Goal: Transaction & Acquisition: Purchase product/service

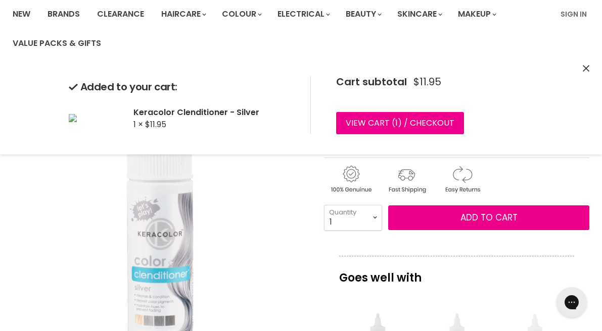
scroll to position [77, 0]
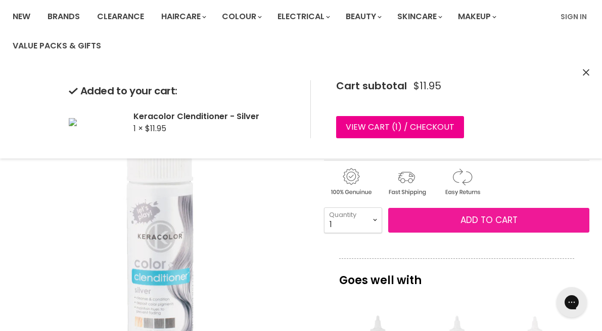
click at [448, 218] on button "Add to cart" at bounding box center [488, 220] width 201 height 25
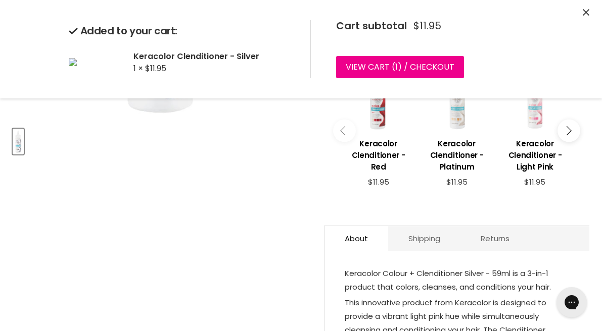
scroll to position [335, 0]
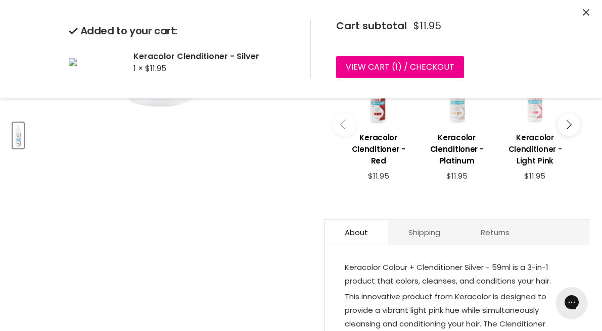
click at [538, 160] on h3 "Keracolor Clenditioner - Light Pink" at bounding box center [535, 149] width 68 height 35
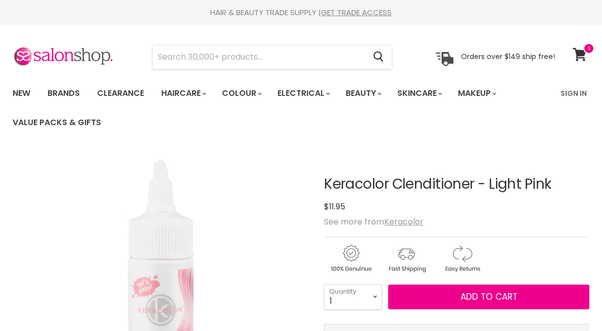
click at [447, 285] on button "Add to cart" at bounding box center [488, 297] width 201 height 25
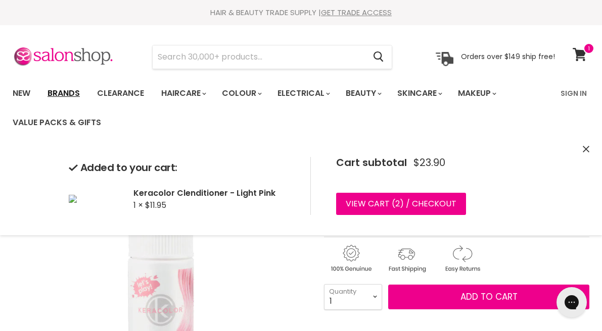
click at [77, 95] on link "Brands" at bounding box center [63, 93] width 47 height 21
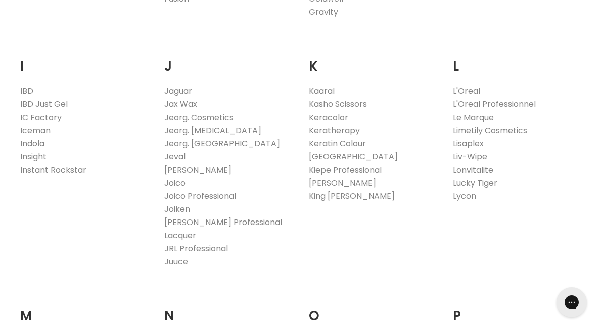
scroll to position [879, 0]
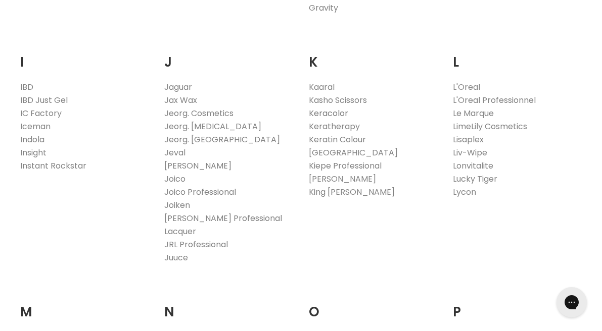
click at [328, 115] on link "Keracolor" at bounding box center [328, 114] width 39 height 12
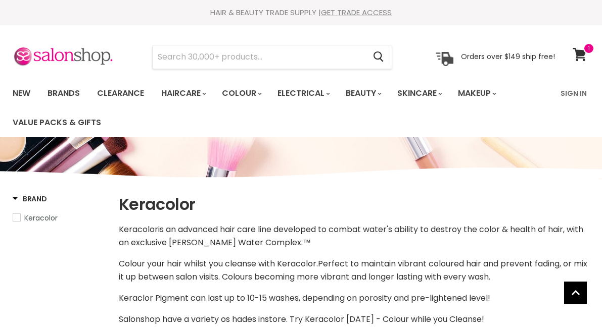
select select "manual"
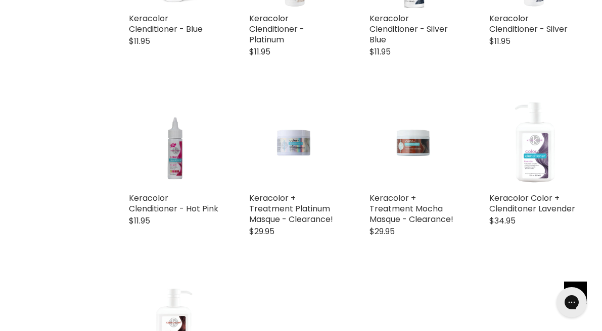
scroll to position [1681, 0]
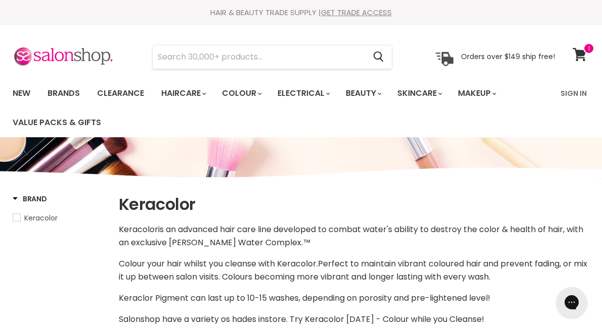
scroll to position [0, 0]
click at [581, 55] on icon at bounding box center [579, 54] width 14 height 13
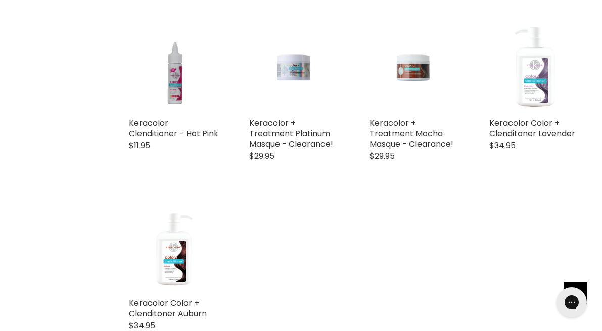
scroll to position [1753, 0]
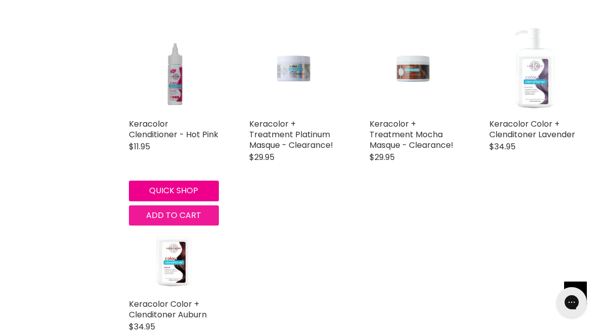
click at [181, 139] on link "Keracolor Clenditioner - Hot Pink" at bounding box center [173, 129] width 89 height 22
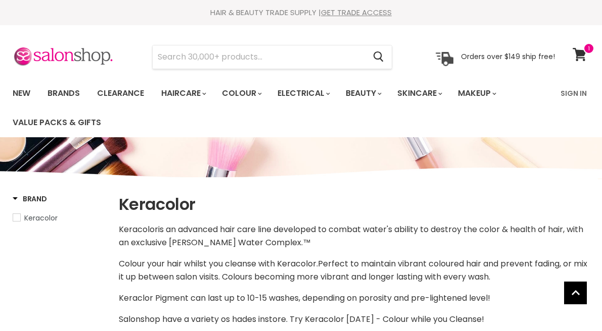
select select "manual"
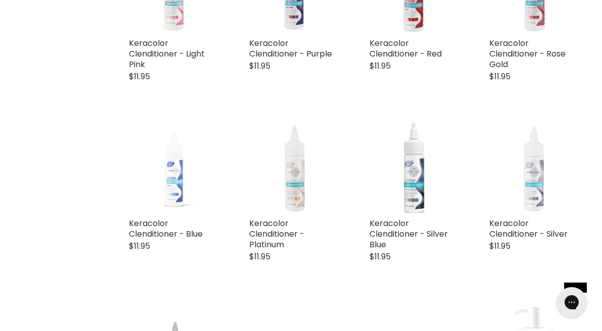
scroll to position [1473, 0]
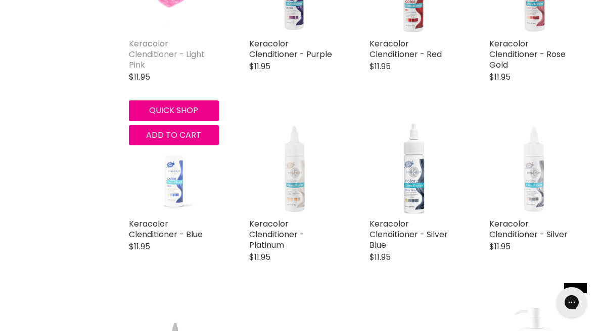
click at [199, 63] on link "Keracolor Clenditioner - Light Pink" at bounding box center [167, 54] width 76 height 33
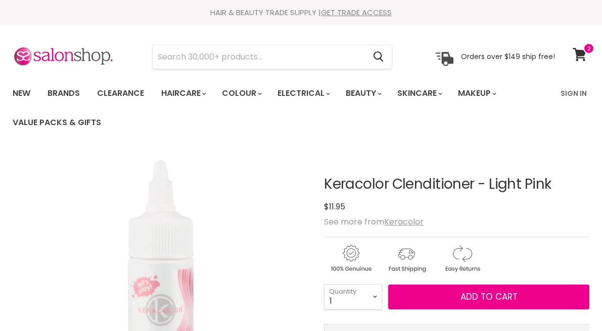
scroll to position [99, 0]
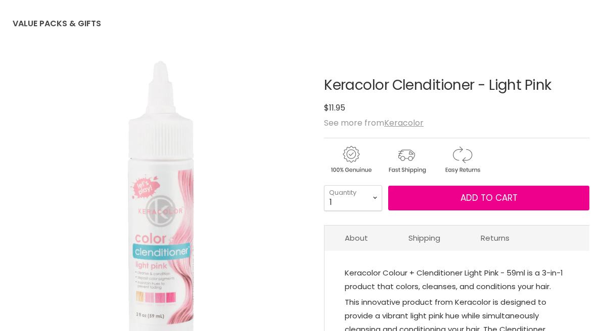
click at [414, 203] on button "Add to cart" at bounding box center [488, 198] width 201 height 25
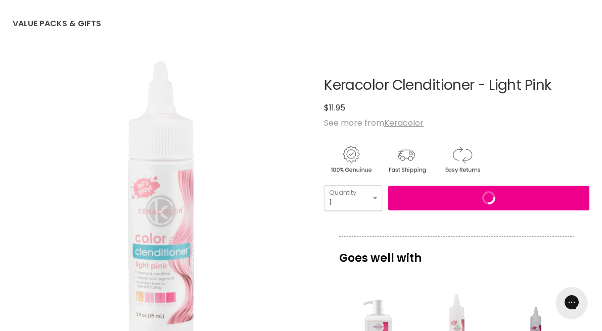
scroll to position [0, 0]
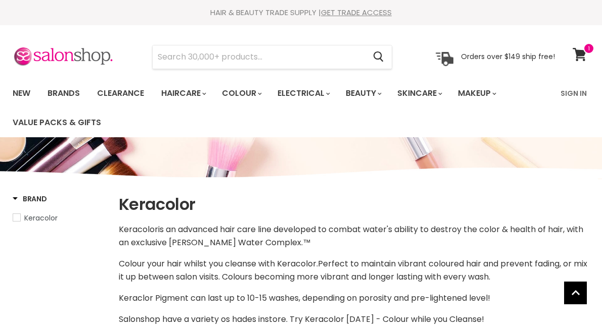
select select "manual"
click at [581, 56] on icon at bounding box center [579, 54] width 14 height 13
